Goal: Transaction & Acquisition: Purchase product/service

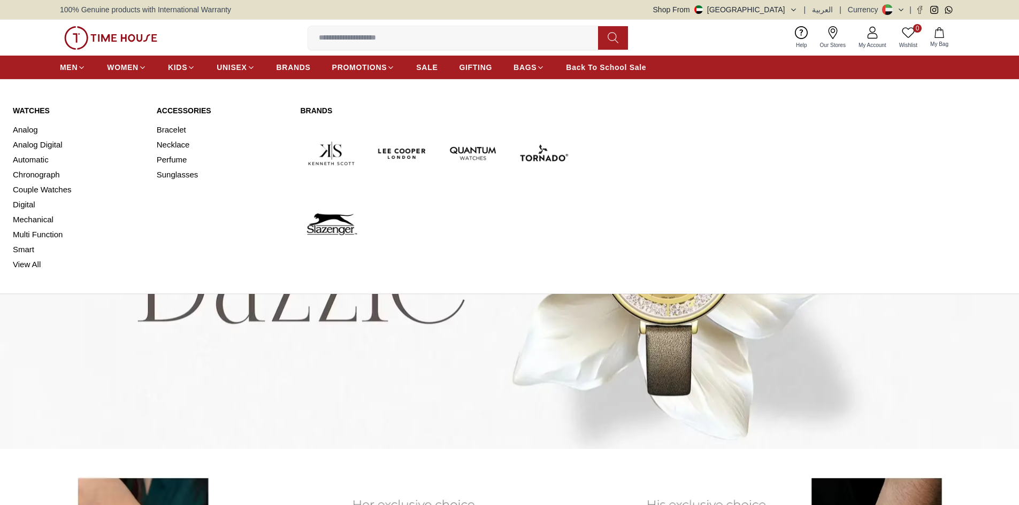
click at [37, 110] on link "Watches" at bounding box center [78, 110] width 131 height 11
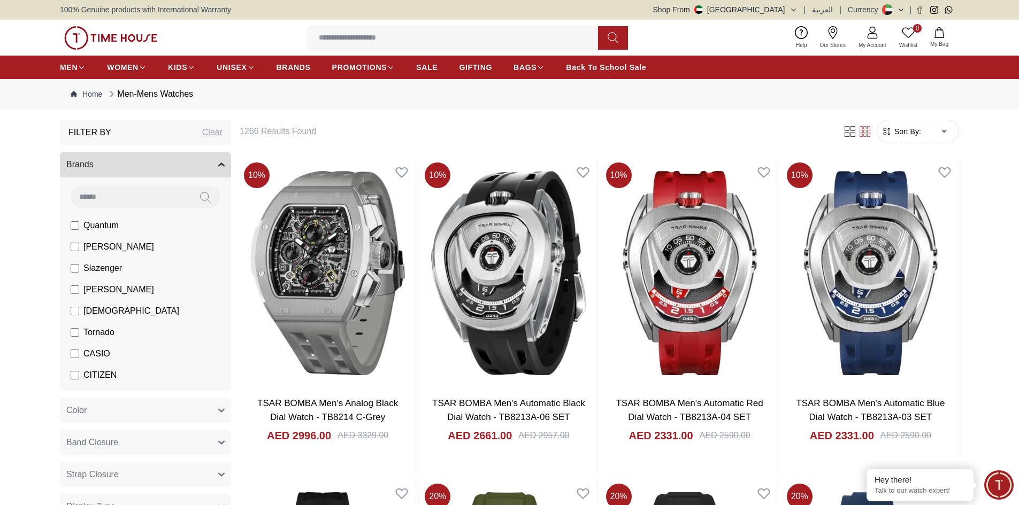
scroll to position [178, 0]
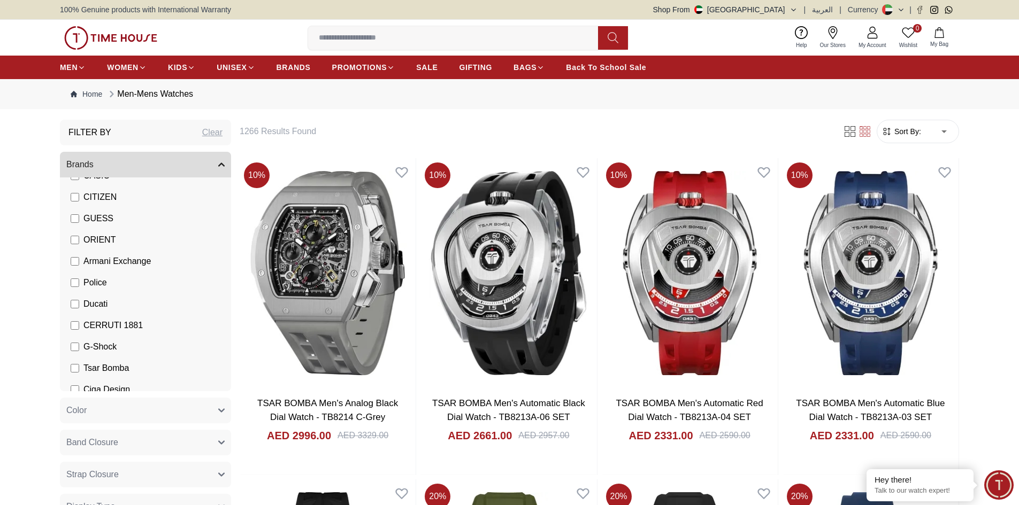
click at [177, 407] on button "Color" at bounding box center [145, 411] width 171 height 26
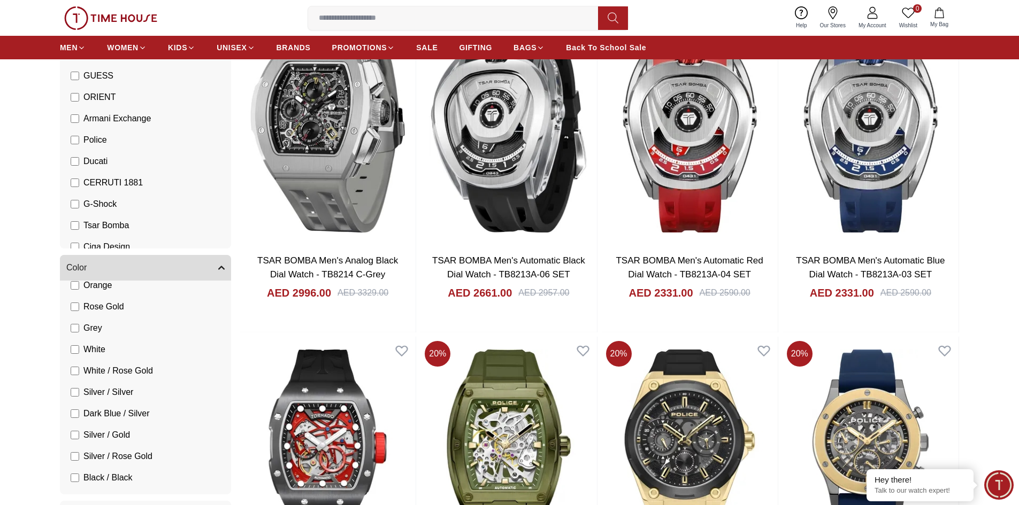
scroll to position [1, 0]
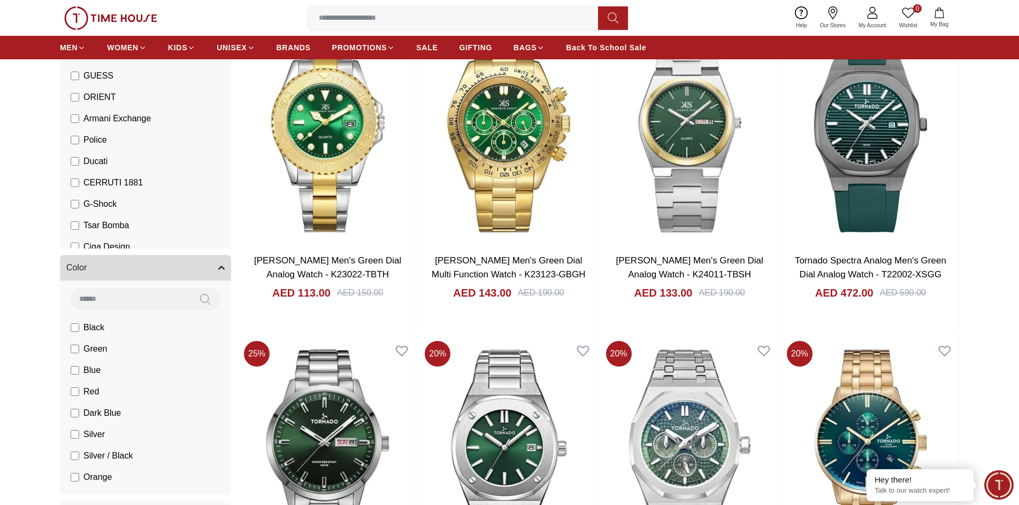
click at [0, 341] on section "Filter By Clear Brands Quantum [PERSON_NAME] Slazenger [PERSON_NAME] Ecstacy To…" at bounding box center [509, 500] width 1019 height 1047
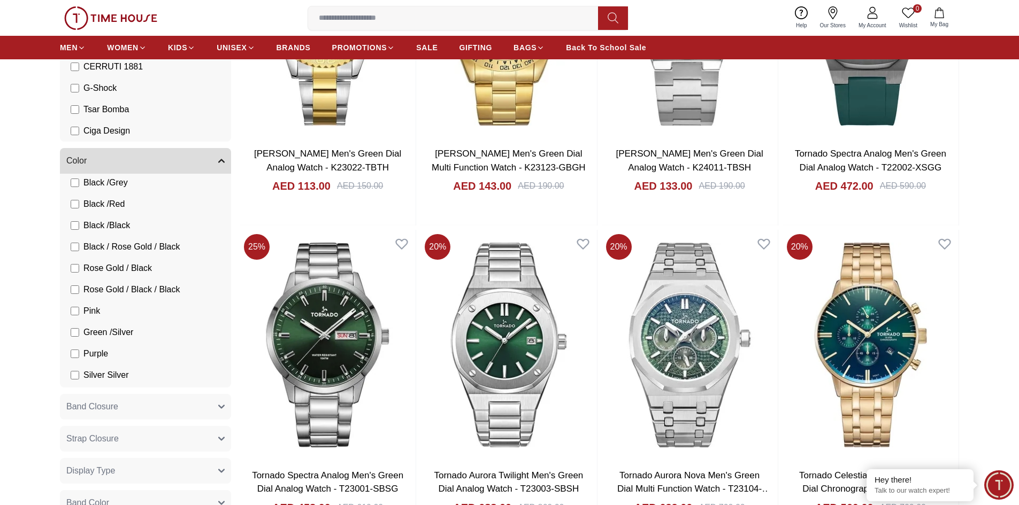
scroll to position [608, 0]
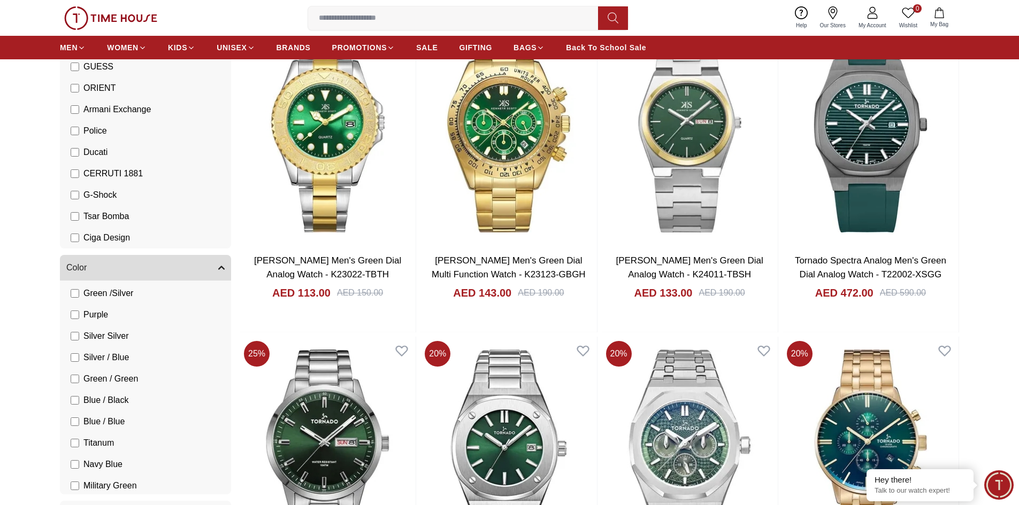
scroll to position [750, 0]
click at [110, 351] on span "Green / Green" at bounding box center [110, 349] width 55 height 13
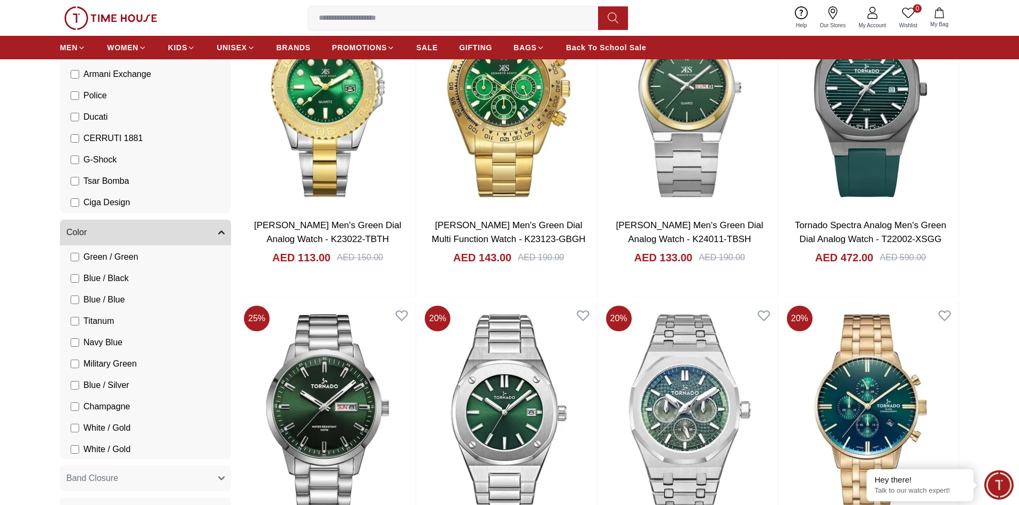
scroll to position [1000, 0]
